Goal: Information Seeking & Learning: Find specific fact

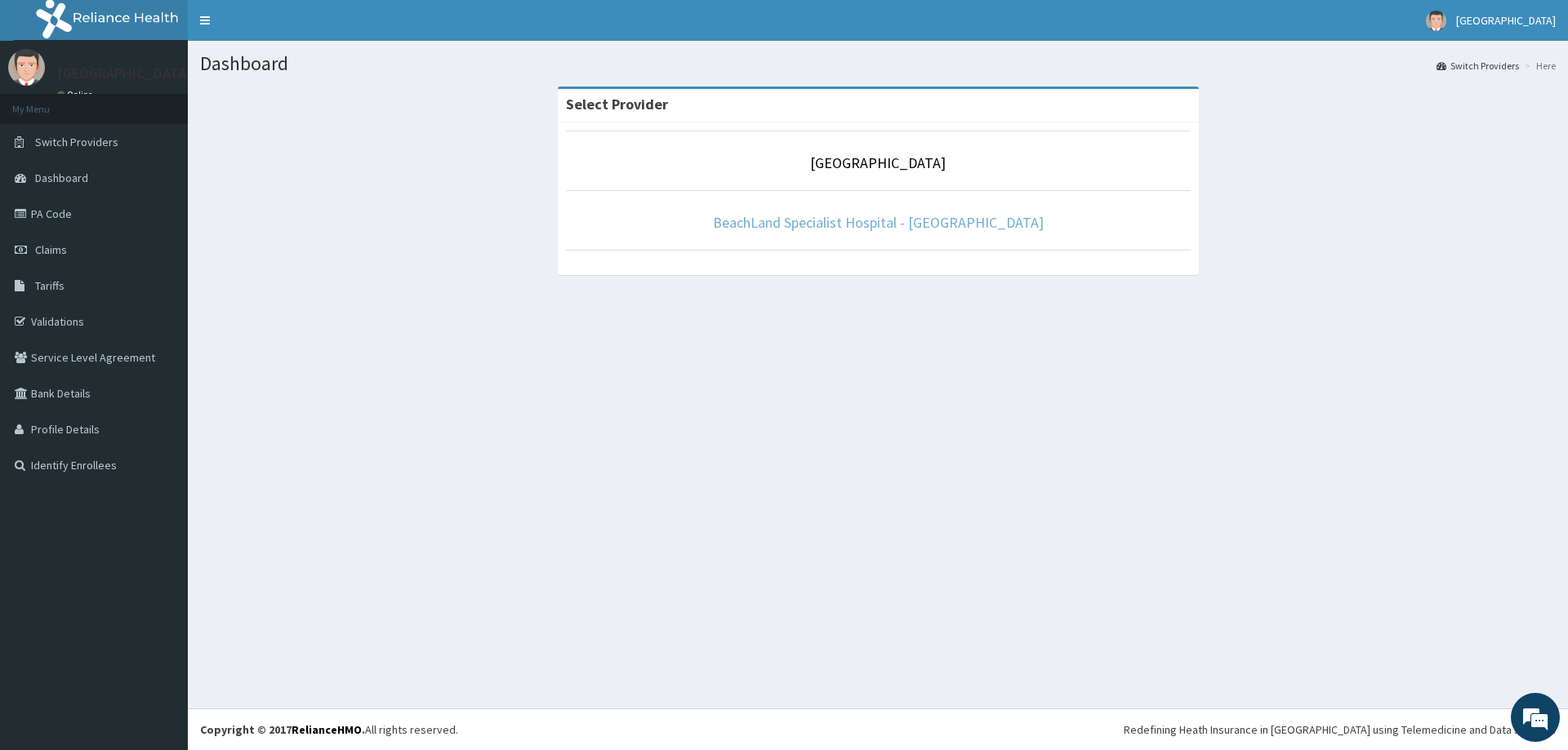
click at [819, 220] on link "BeachLand Specialist Hospital - [GEOGRAPHIC_DATA]" at bounding box center [879, 222] width 331 height 19
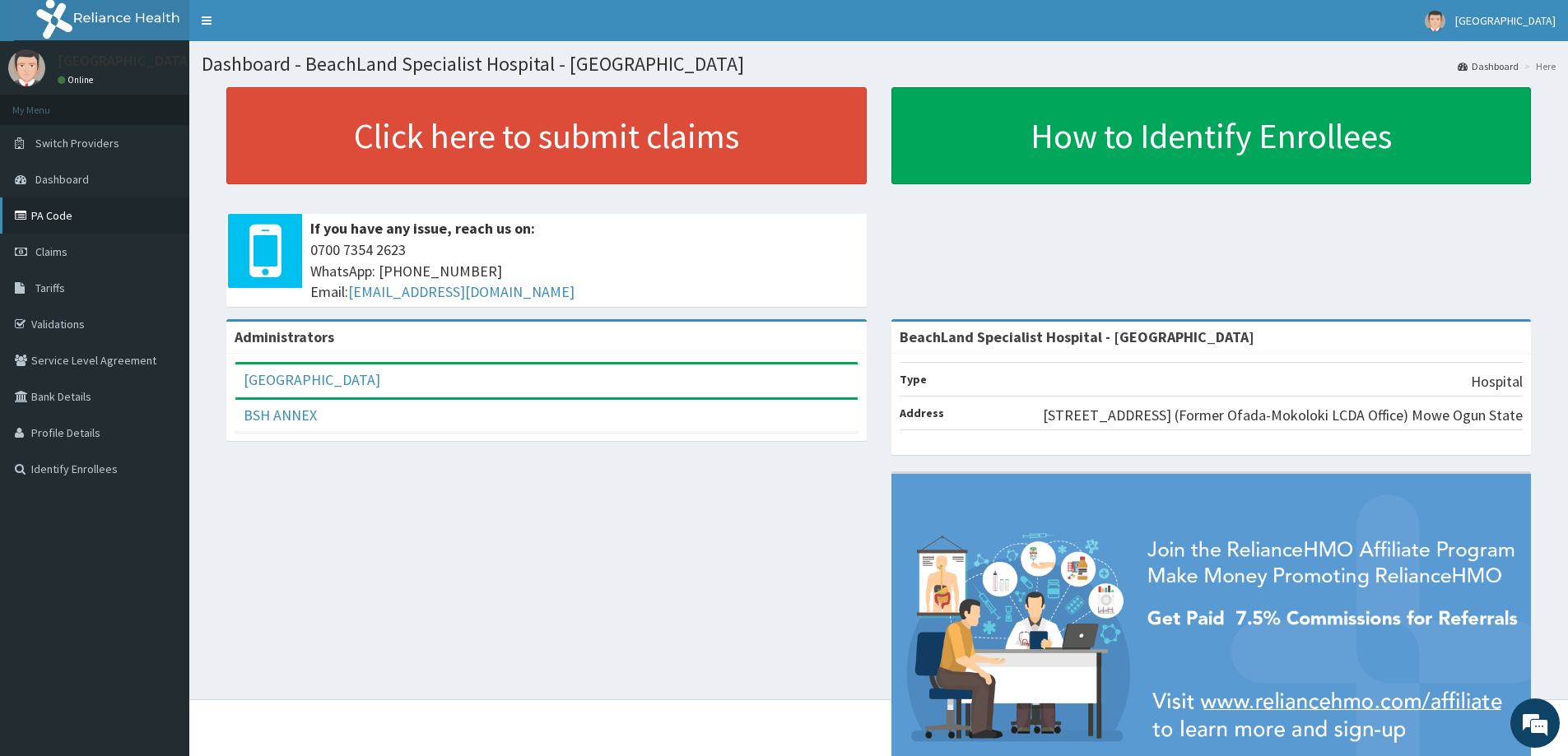
click at [52, 215] on link "PA Code" at bounding box center [94, 215] width 189 height 36
click at [79, 294] on link "Tariffs" at bounding box center [94, 288] width 189 height 36
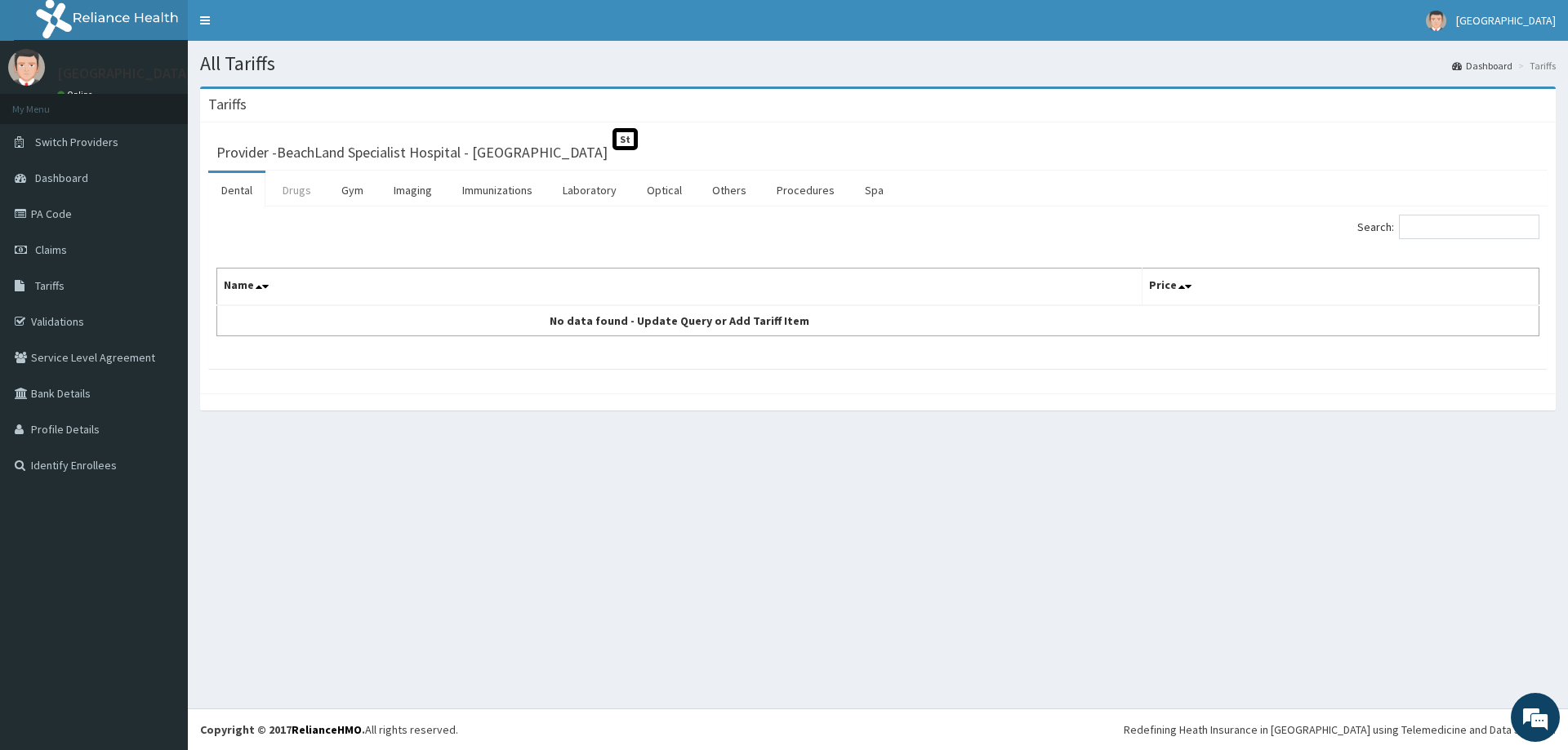
click at [292, 190] on link "Drugs" at bounding box center [297, 190] width 55 height 34
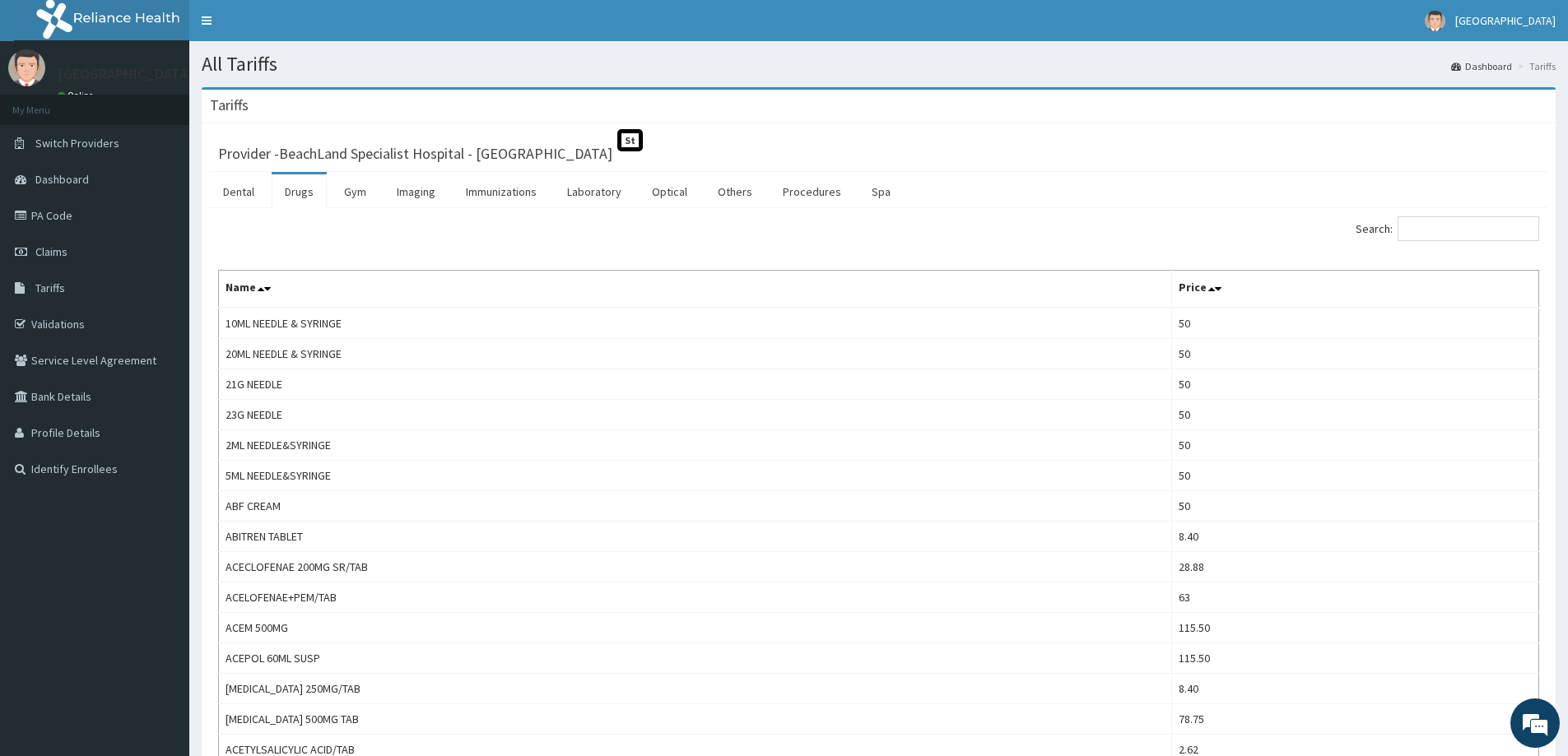
click at [1399, 233] on label "Search:" at bounding box center [1447, 228] width 184 height 24
click at [1399, 233] on input "Search:" at bounding box center [1468, 228] width 141 height 24
click at [1439, 222] on input "Search:" at bounding box center [1468, 228] width 141 height 24
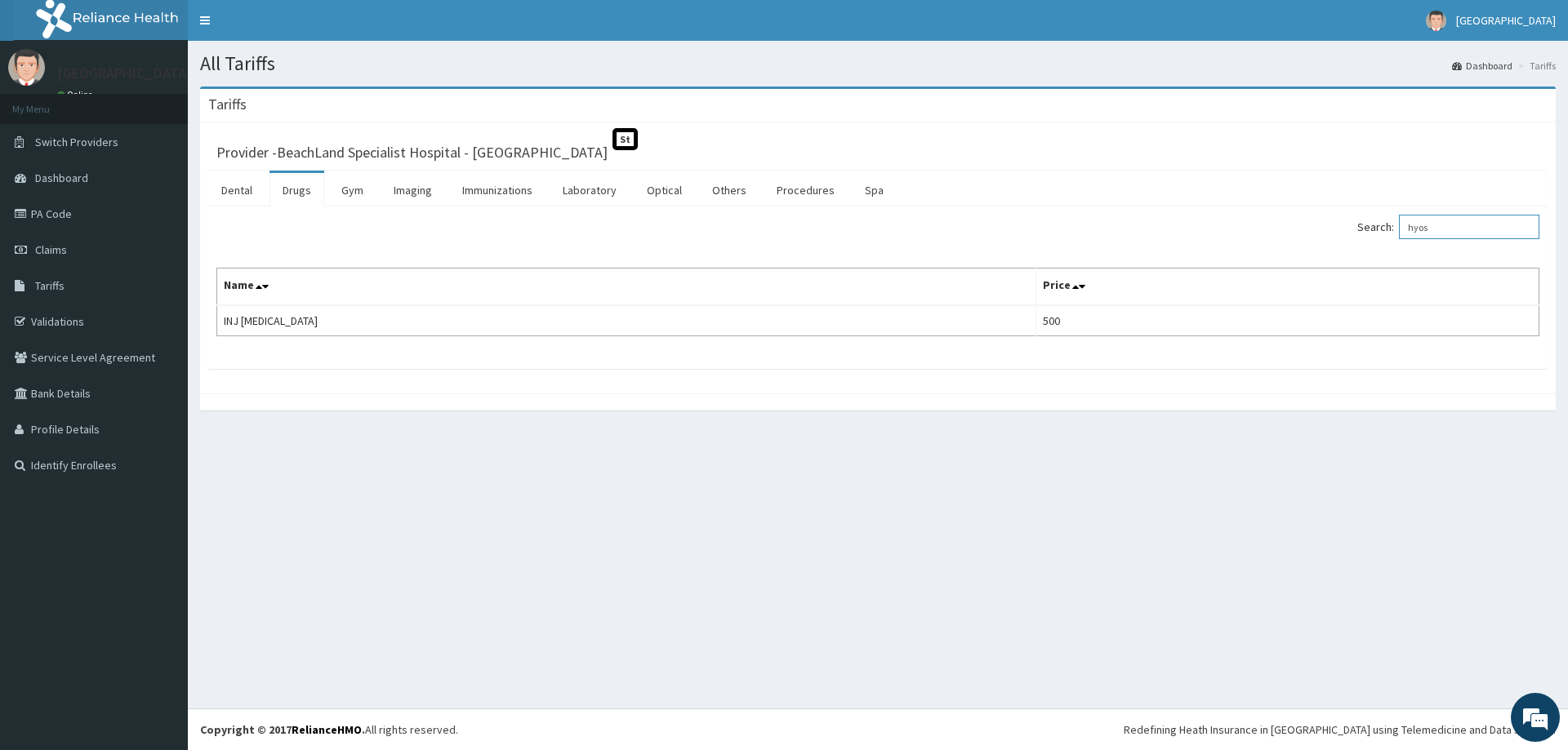
type input "hyos"
